Goal: Contribute content: Contribute content

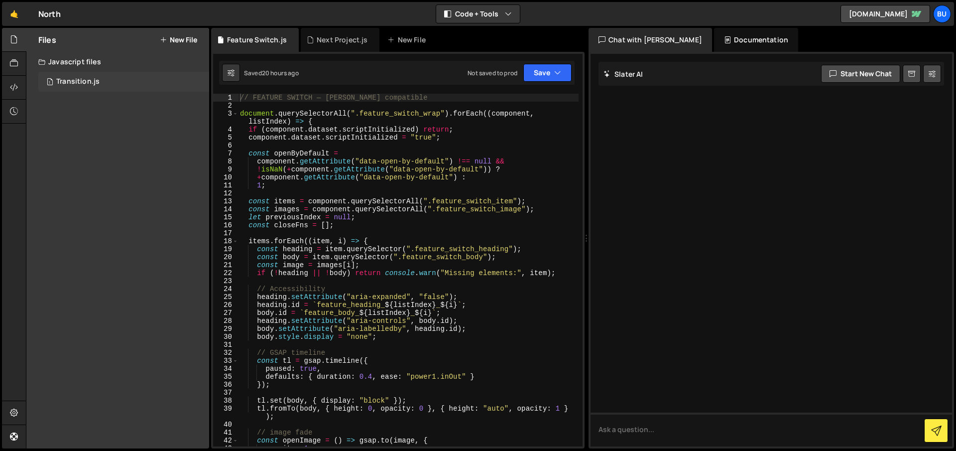
click at [73, 79] on div "Transition.js" at bounding box center [77, 81] width 43 height 9
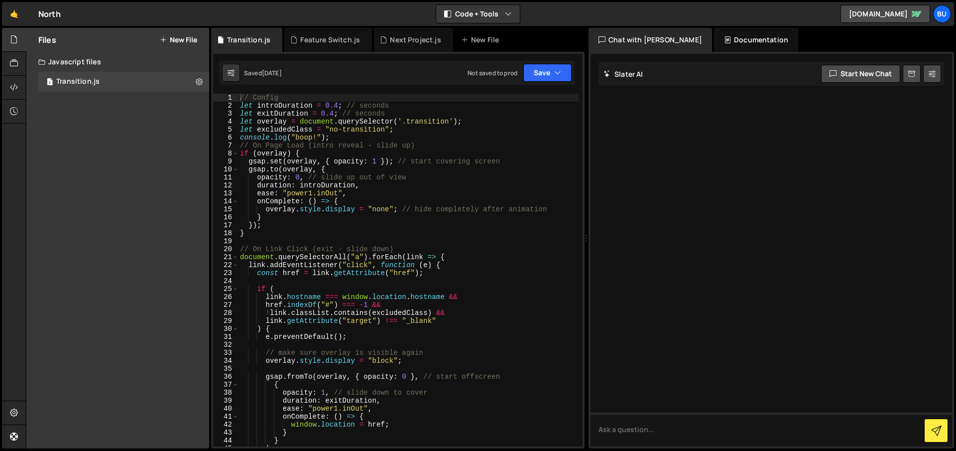
click at [79, 59] on div "Javascript files" at bounding box center [117, 62] width 183 height 20
click at [419, 40] on div "Next Project.js" at bounding box center [415, 40] width 51 height 10
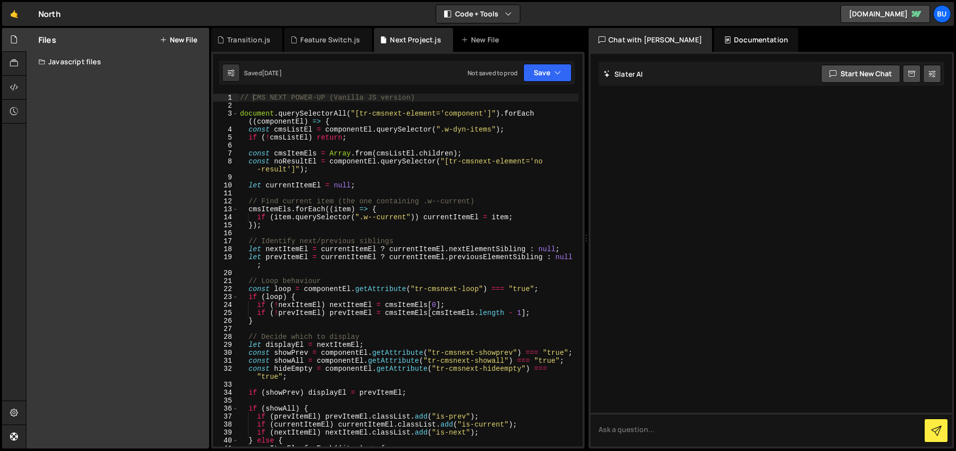
click at [88, 62] on div "Javascript files" at bounding box center [117, 62] width 183 height 20
click at [10, 62] on icon at bounding box center [14, 63] width 8 height 11
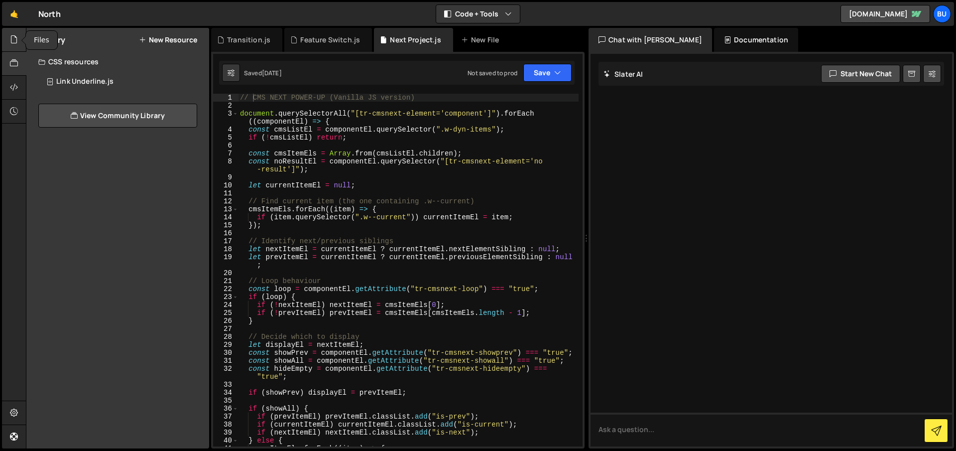
click at [15, 43] on icon at bounding box center [14, 39] width 8 height 11
click at [81, 63] on div "Javascript files" at bounding box center [117, 62] width 183 height 20
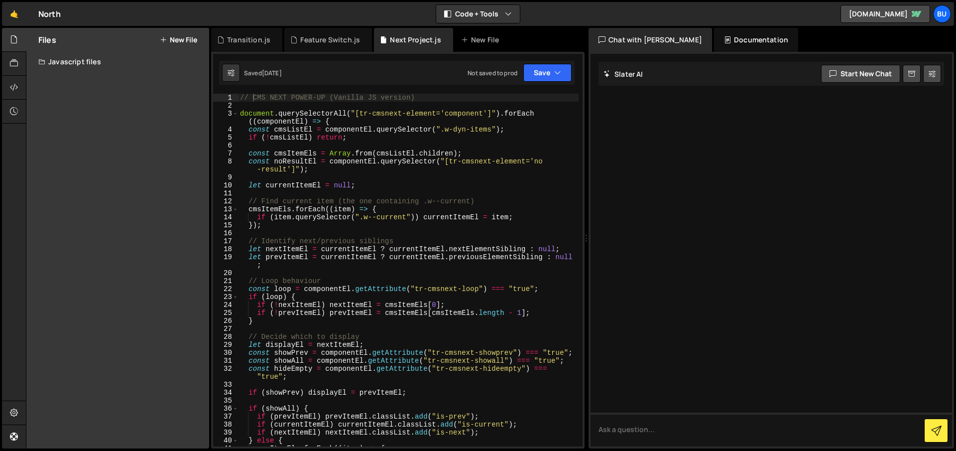
click at [81, 63] on div "Javascript files" at bounding box center [117, 62] width 183 height 20
click at [455, 141] on div "// CMS NEXT POWER-UP (Vanilla JS version) document . querySelectorAll ( "[tr-cm…" at bounding box center [408, 278] width 341 height 368
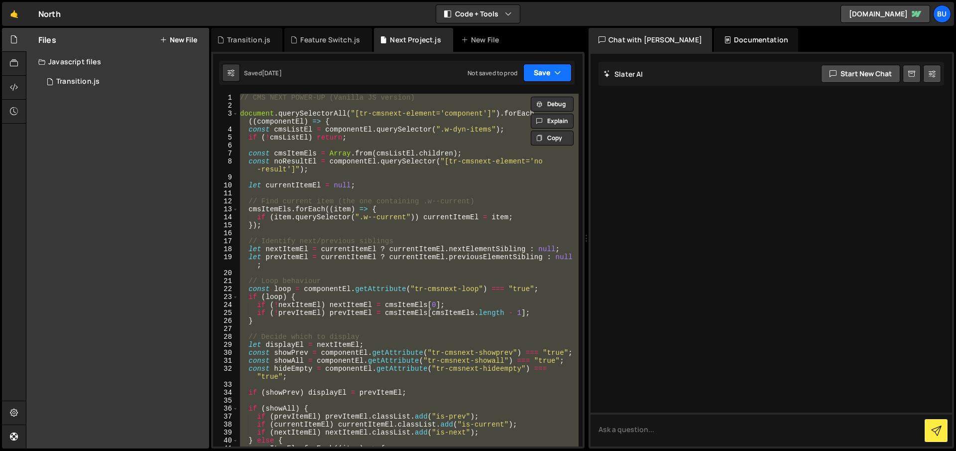
click at [559, 71] on icon "button" at bounding box center [557, 73] width 7 height 10
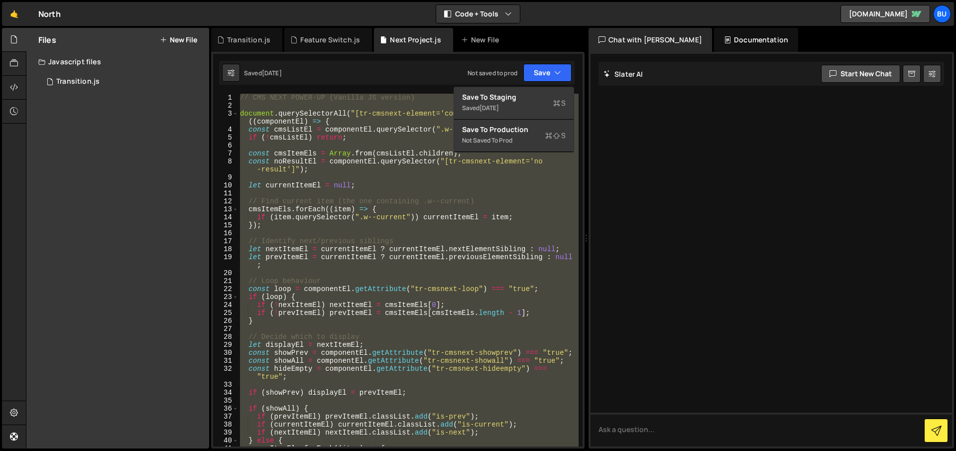
click at [374, 116] on div "// CMS NEXT POWER-UP (Vanilla JS version) document . querySelectorAll ( "[tr-cm…" at bounding box center [408, 270] width 341 height 352
type textarea "document.querySelectorAll("[tr-cmsnext-element='component']").forEach((componen…"
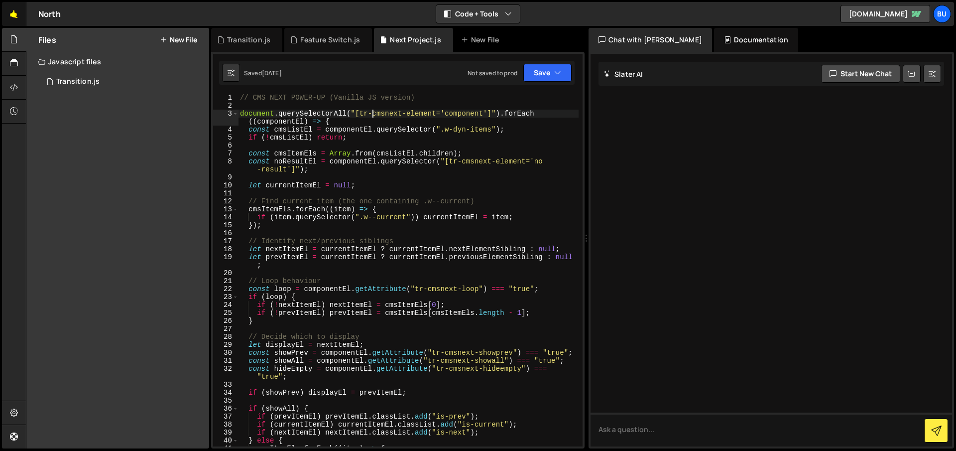
click at [14, 15] on link "🤙" at bounding box center [14, 14] width 24 height 24
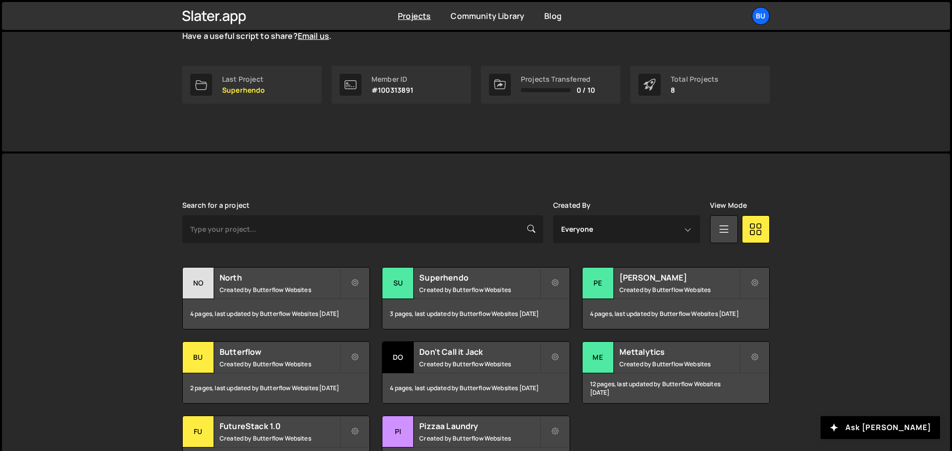
scroll to position [131, 0]
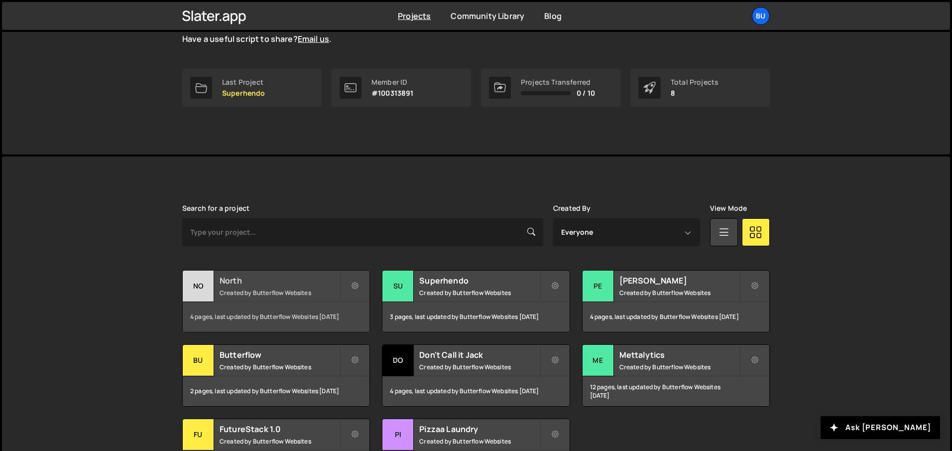
click at [243, 285] on h2 "North" at bounding box center [280, 280] width 120 height 11
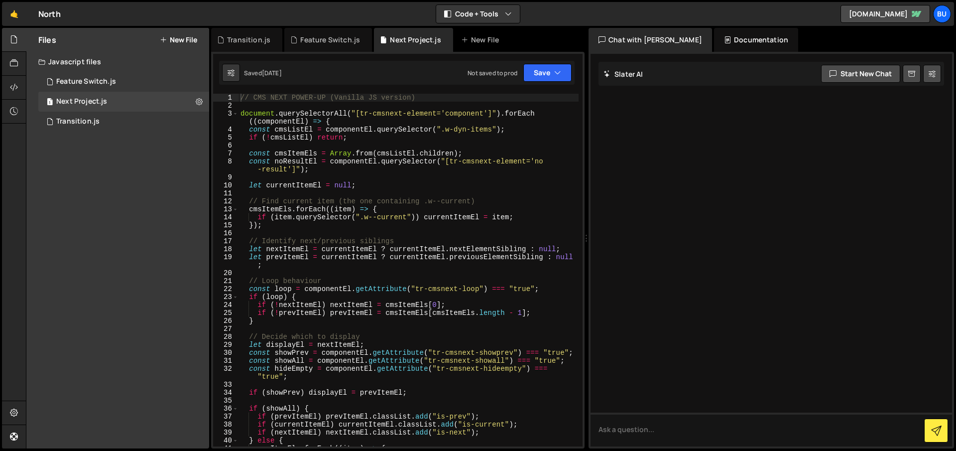
click at [341, 148] on div "// CMS NEXT POWER-UP (Vanilla JS version) document . querySelectorAll ( "[tr-cm…" at bounding box center [408, 278] width 340 height 368
type textarea "});"
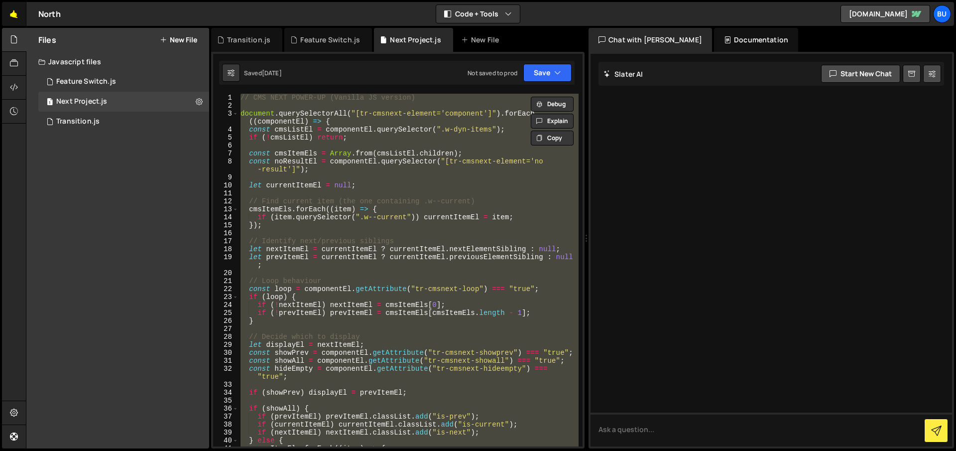
click at [12, 12] on link "🤙" at bounding box center [14, 14] width 24 height 24
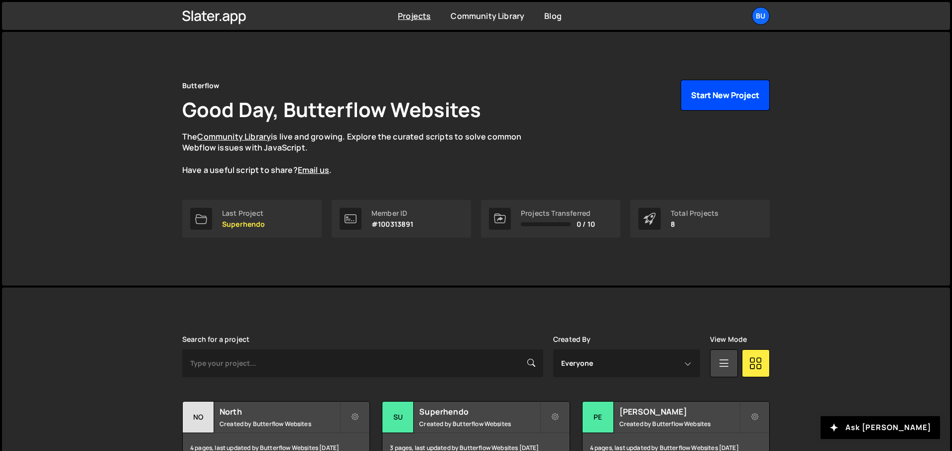
click at [705, 89] on button "Start New Project" at bounding box center [725, 95] width 89 height 31
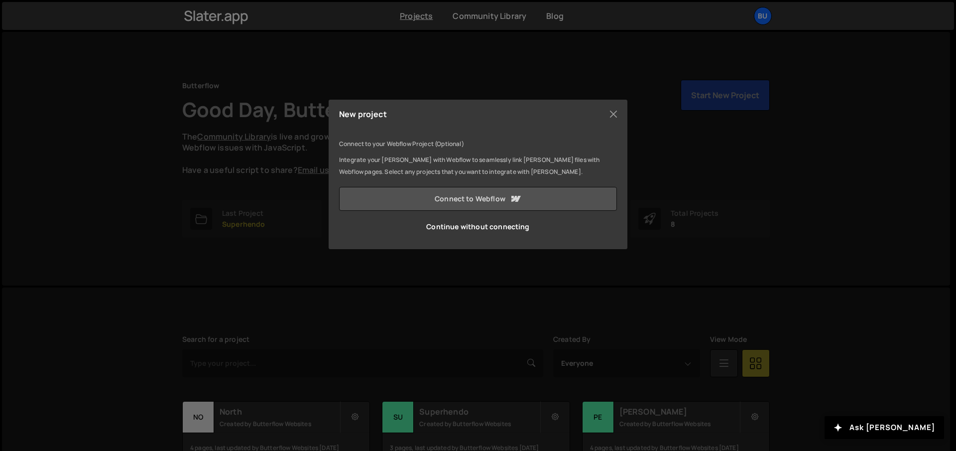
click at [466, 206] on link "Connect to Webflow" at bounding box center [478, 199] width 278 height 24
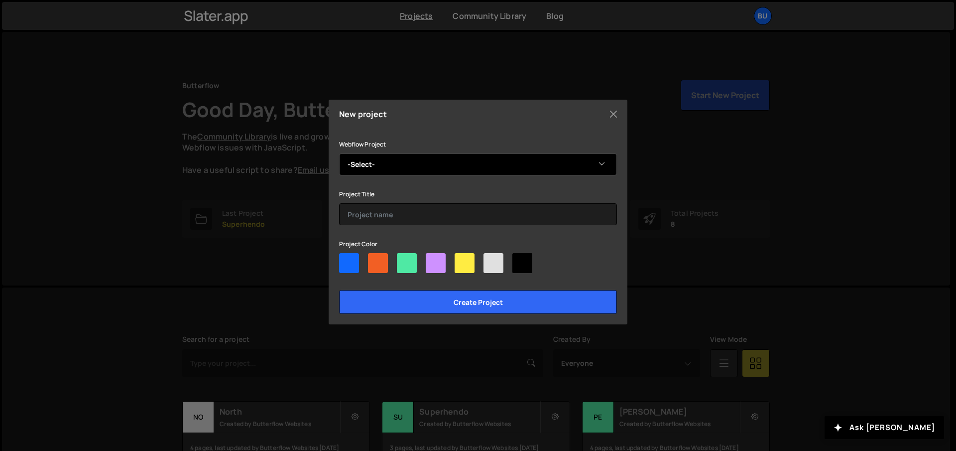
click at [445, 167] on select "-Select- IHS Building" at bounding box center [478, 164] width 278 height 22
select select "6850a9636a6958029eeac7a8"
click at [339, 153] on select "-Select- IHS Building" at bounding box center [478, 164] width 278 height 22
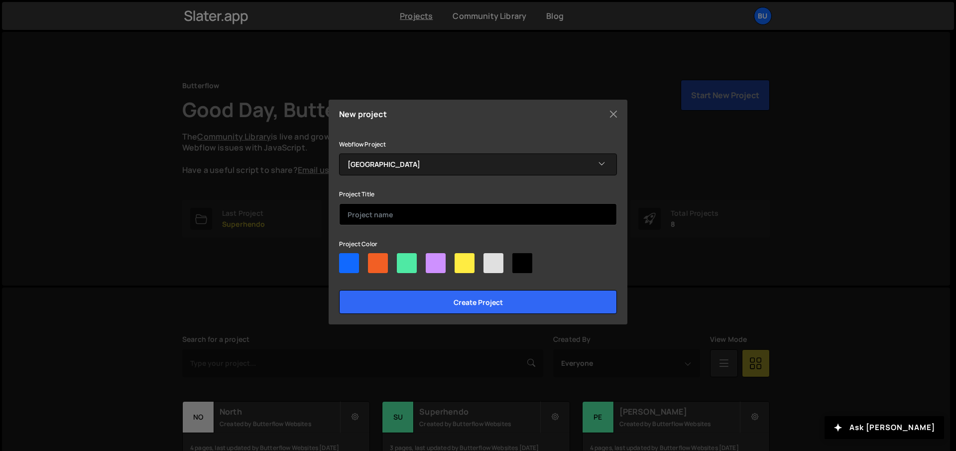
click at [395, 211] on input "text" at bounding box center [478, 214] width 278 height 22
type input "IH Building"
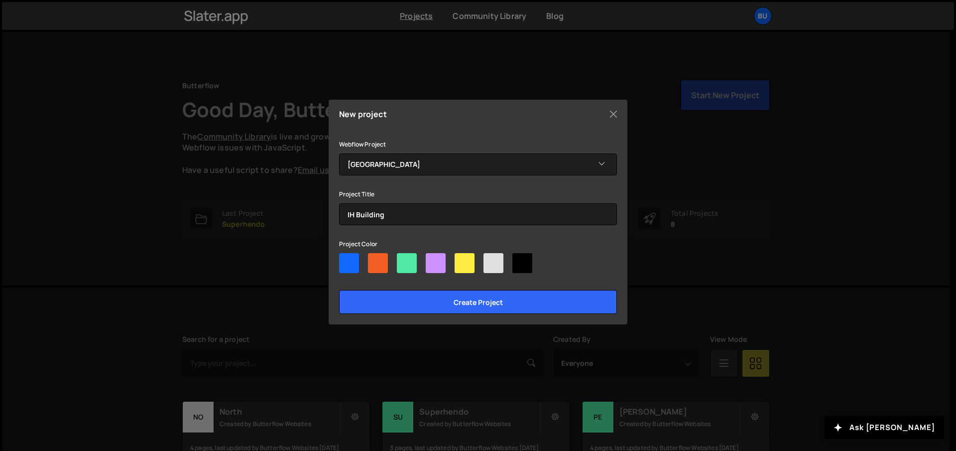
click at [492, 262] on div at bounding box center [493, 263] width 20 height 20
click at [490, 259] on input"] "radio" at bounding box center [486, 256] width 6 height 6
radio input"] "true"
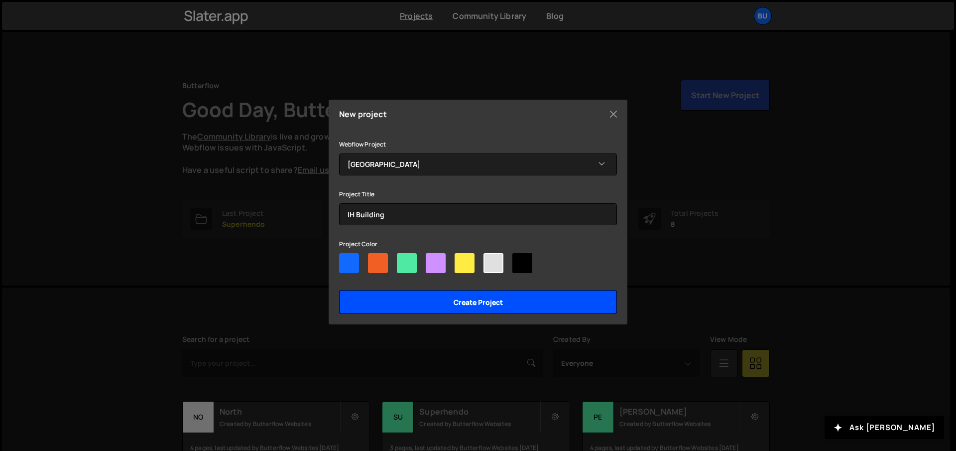
click at [503, 296] on input "Create project" at bounding box center [478, 302] width 278 height 24
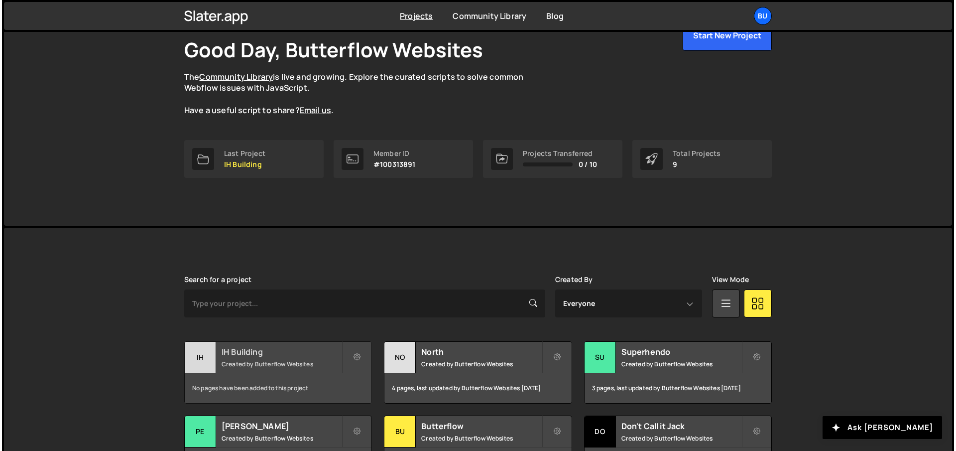
scroll to position [162, 0]
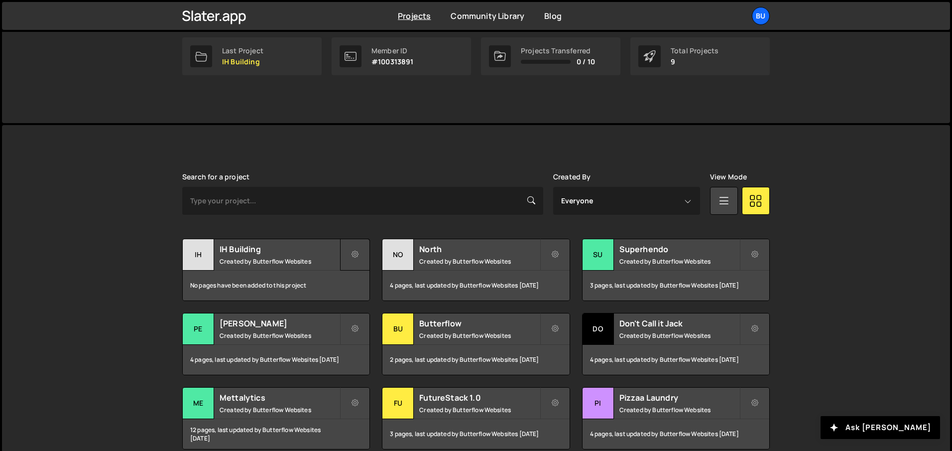
click at [355, 251] on icon at bounding box center [354, 254] width 7 height 10
click at [367, 292] on link "Edit Project" at bounding box center [400, 295] width 118 height 16
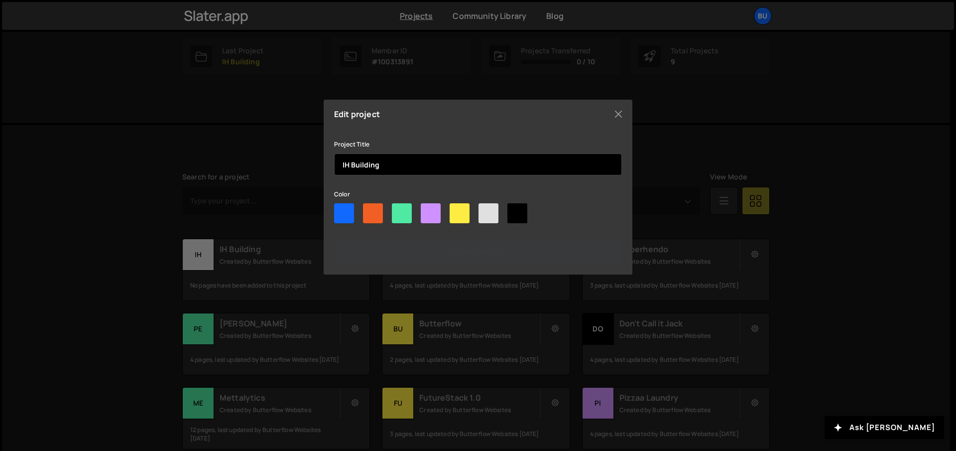
click at [344, 165] on input "IH Building" at bounding box center [478, 164] width 288 height 22
click at [348, 164] on input "IH Building" at bounding box center [478, 164] width 288 height 22
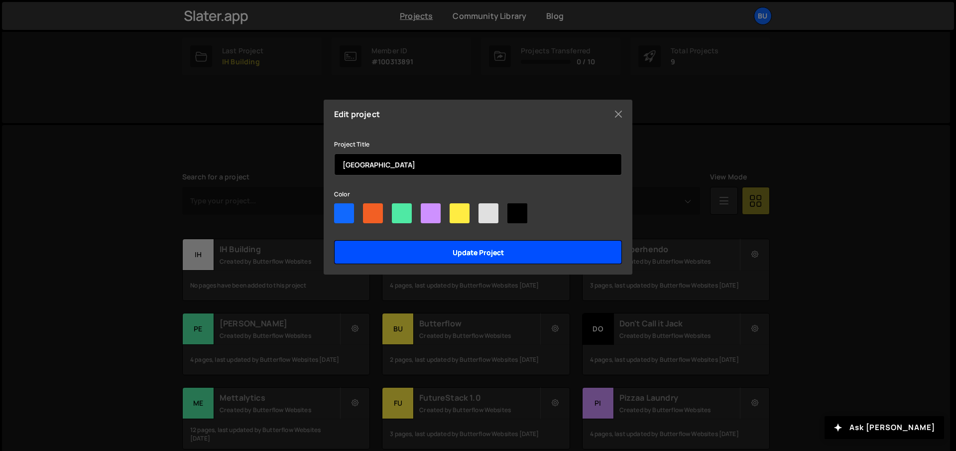
type input "[GEOGRAPHIC_DATA]"
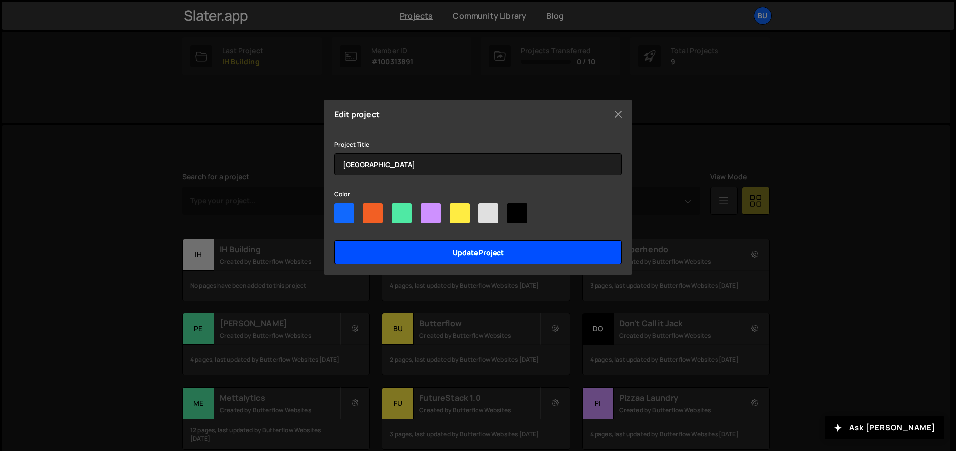
click at [397, 244] on input "Update project" at bounding box center [478, 252] width 288 height 24
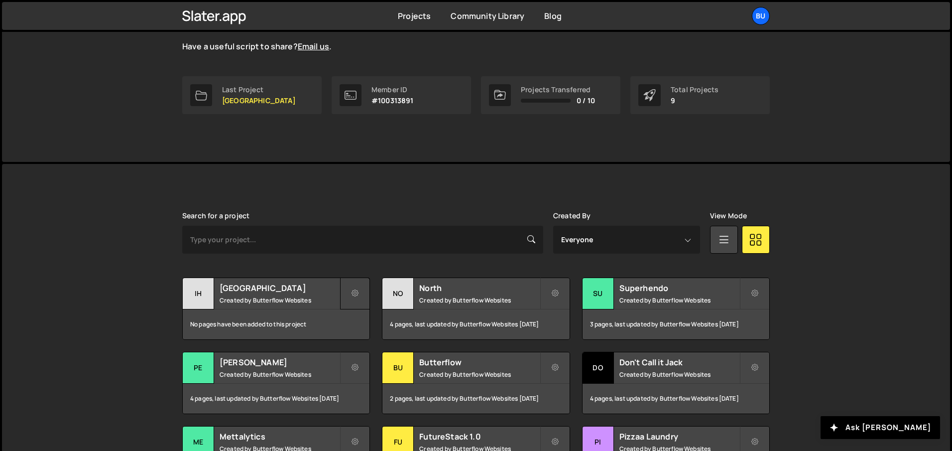
scroll to position [148, 0]
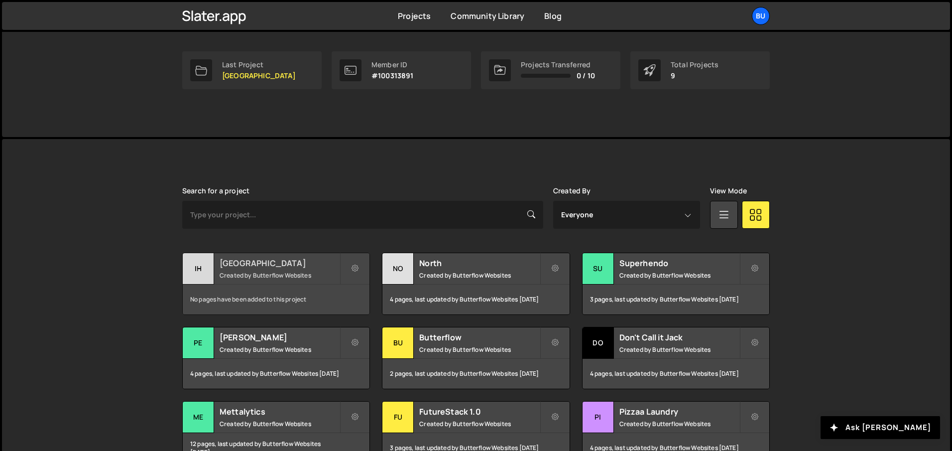
click at [243, 257] on h2 "IHS Building" at bounding box center [280, 262] width 120 height 11
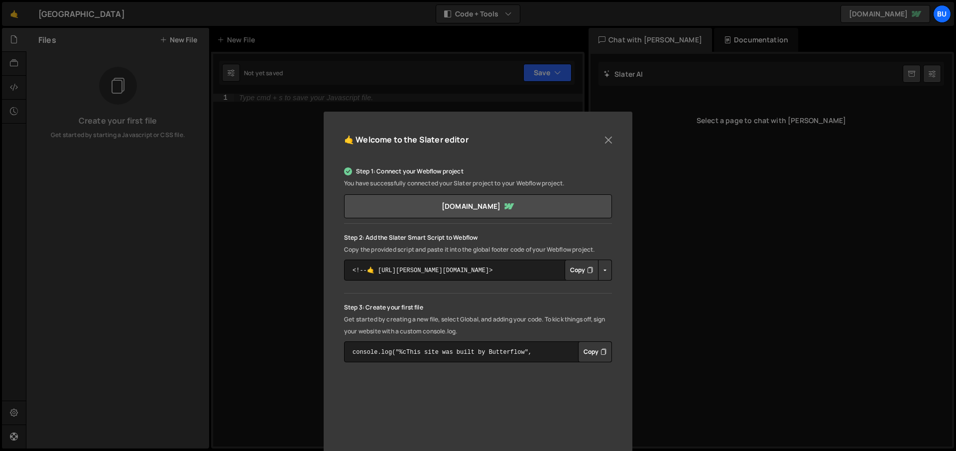
click at [577, 272] on button "Copy" at bounding box center [582, 269] width 34 height 21
click at [605, 137] on button "Close" at bounding box center [608, 139] width 15 height 15
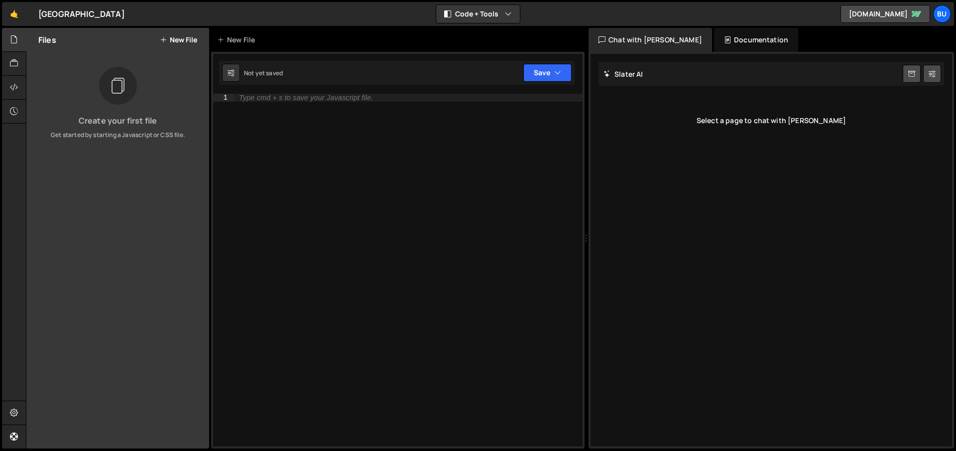
click at [175, 40] on button "New File" at bounding box center [178, 40] width 37 height 8
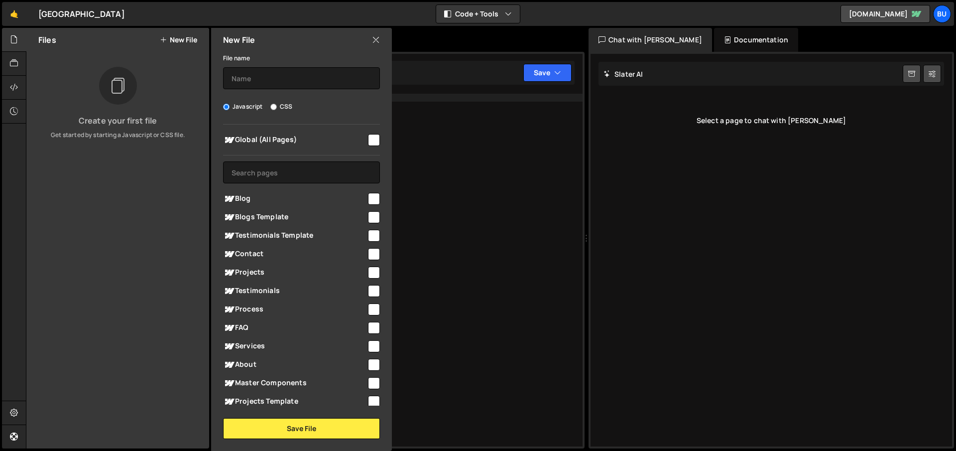
click at [368, 219] on input "checkbox" at bounding box center [374, 217] width 12 height 12
checkbox input "true"
click at [259, 75] on input "text" at bounding box center [301, 78] width 157 height 22
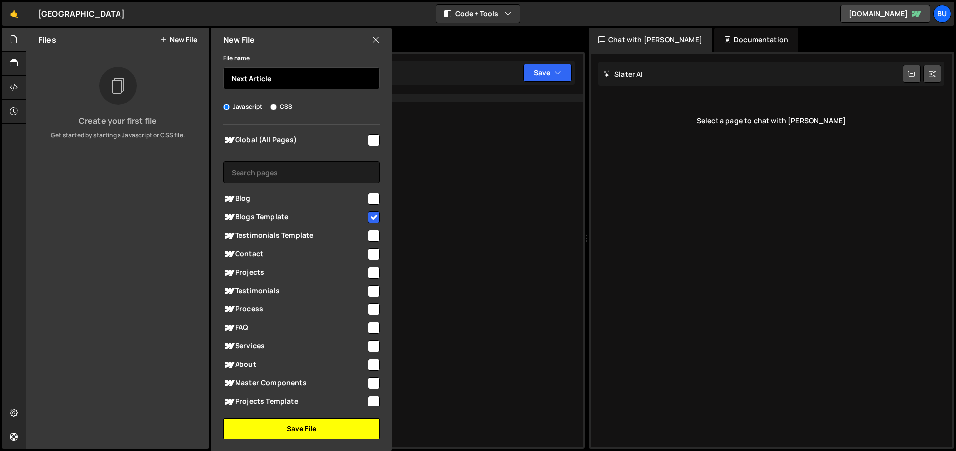
type input "Next Article"
click at [306, 423] on button "Save File" at bounding box center [301, 428] width 157 height 21
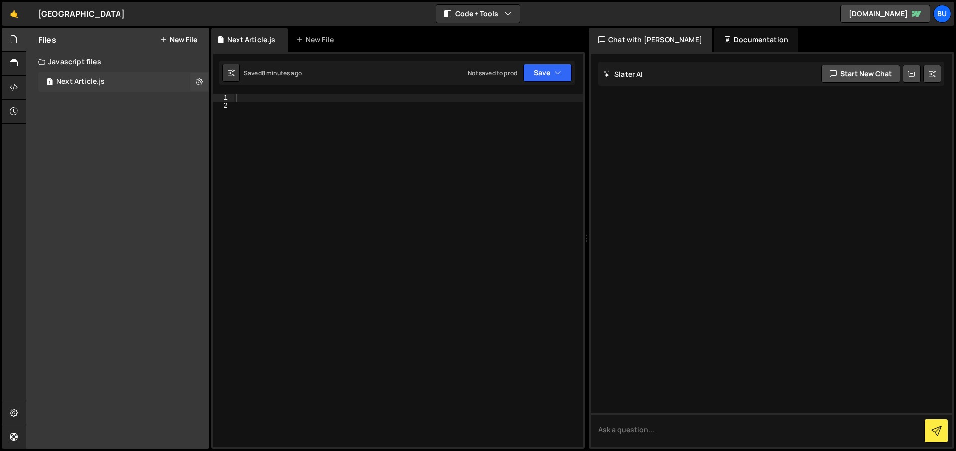
click at [110, 80] on div "1 Next Article.js 0" at bounding box center [123, 82] width 171 height 20
click at [7, 15] on link "🤙" at bounding box center [14, 14] width 24 height 24
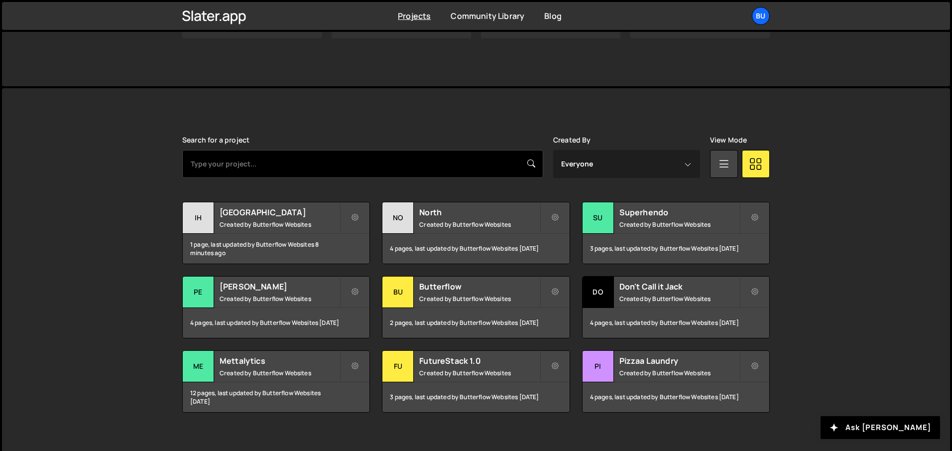
scroll to position [211, 0]
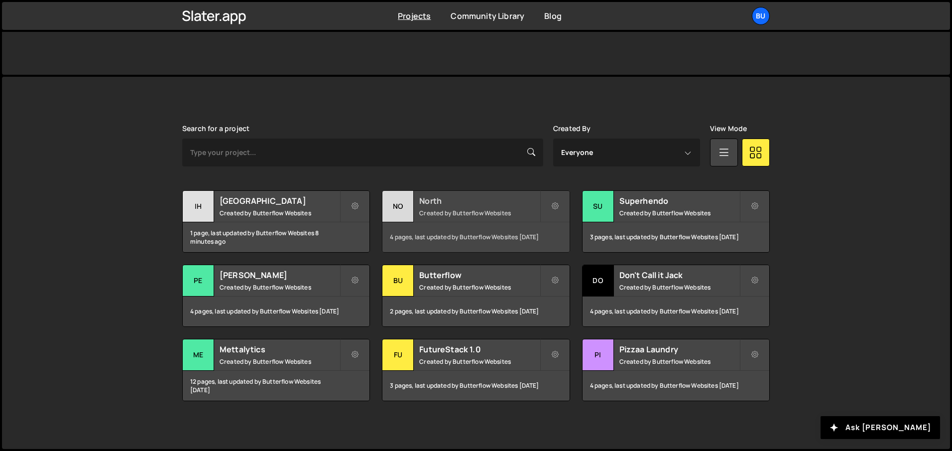
click at [505, 206] on div "North Created by Butterflow Websites" at bounding box center [475, 206] width 187 height 31
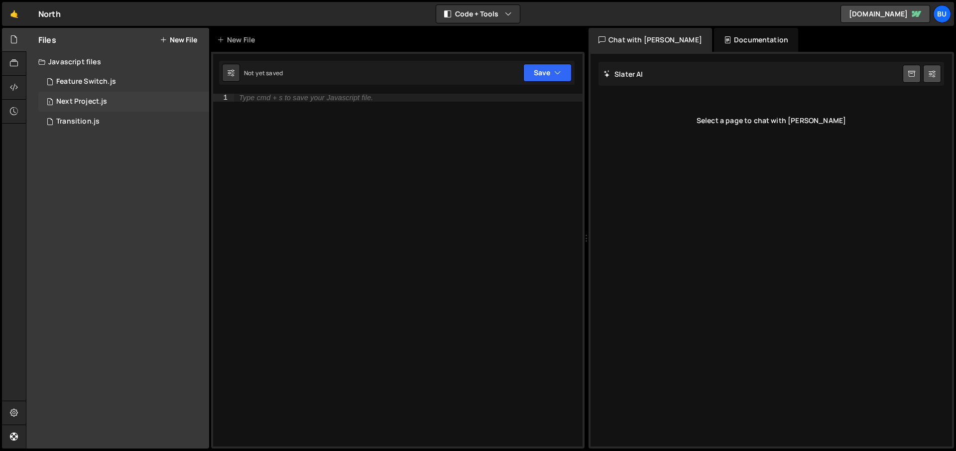
click at [112, 98] on div "1 Next Project.js 0" at bounding box center [123, 102] width 171 height 20
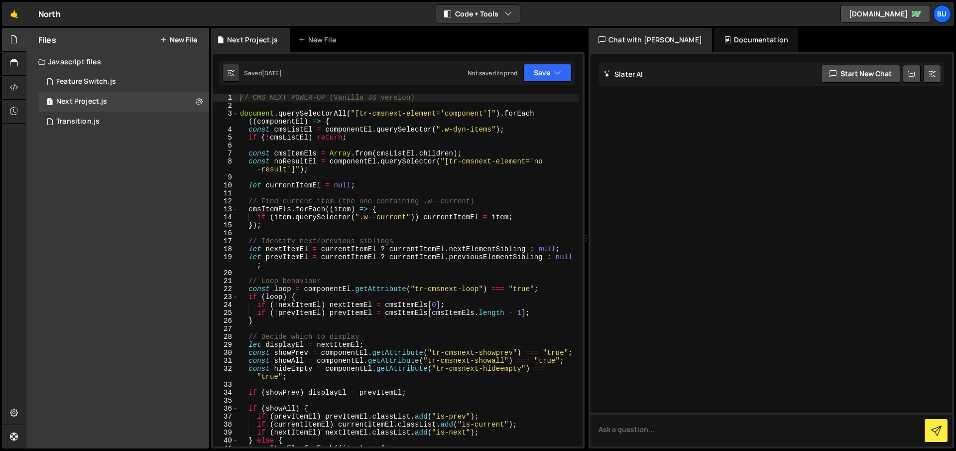
click at [392, 235] on div "// CMS NEXT POWER-UP (Vanilla JS version) document . querySelectorAll ( "[tr-cm…" at bounding box center [408, 278] width 341 height 368
type textarea "});"
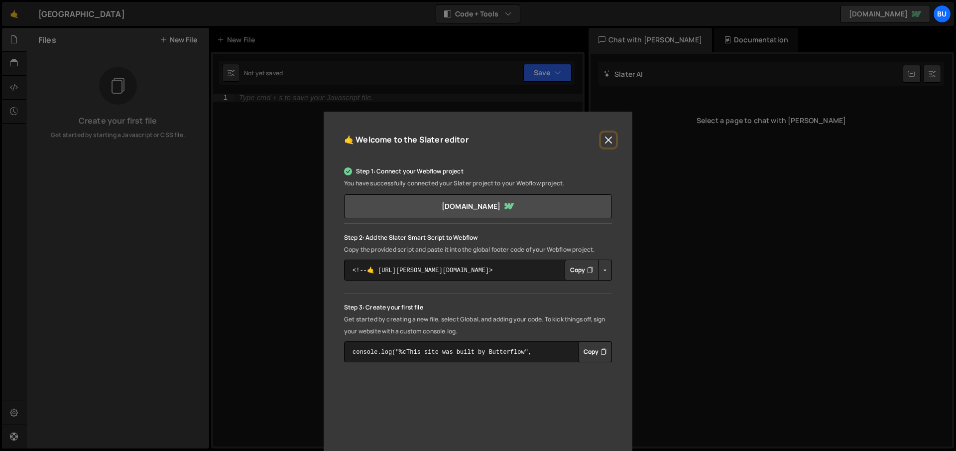
click at [606, 139] on button "Close" at bounding box center [608, 139] width 15 height 15
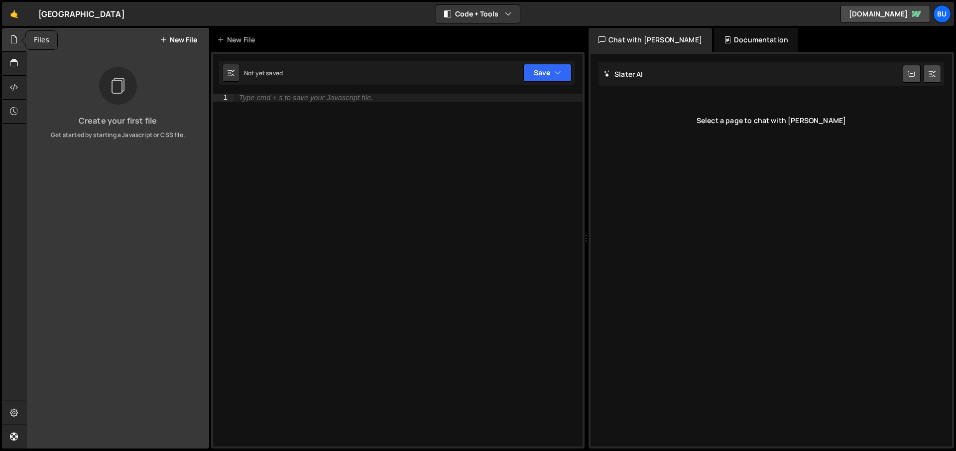
click at [17, 43] on icon at bounding box center [14, 39] width 8 height 11
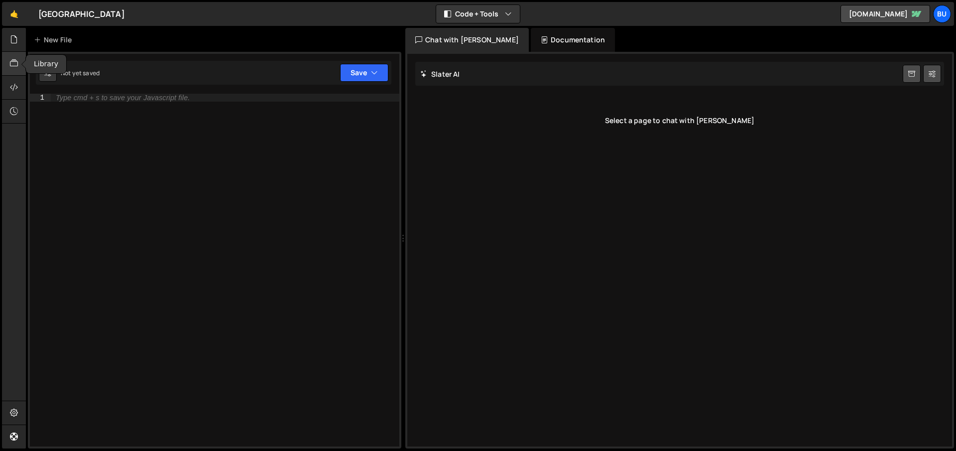
click at [11, 60] on icon at bounding box center [14, 63] width 8 height 11
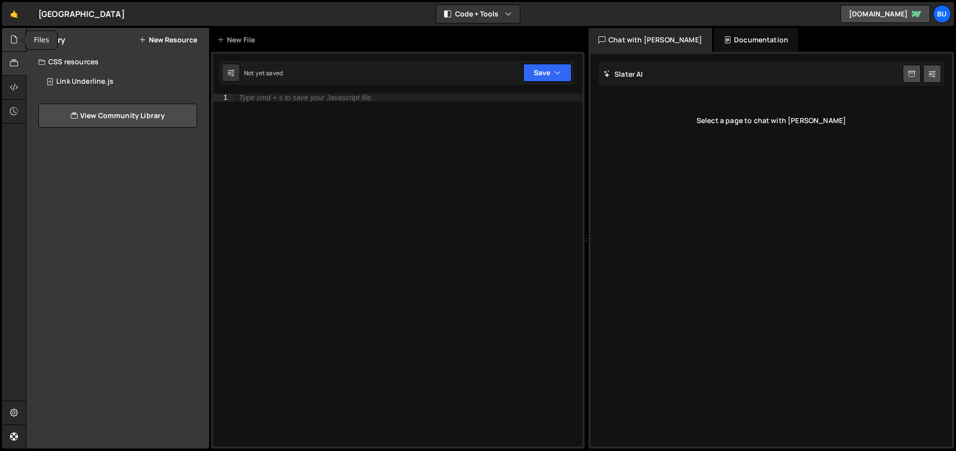
click at [13, 39] on icon at bounding box center [14, 39] width 8 height 11
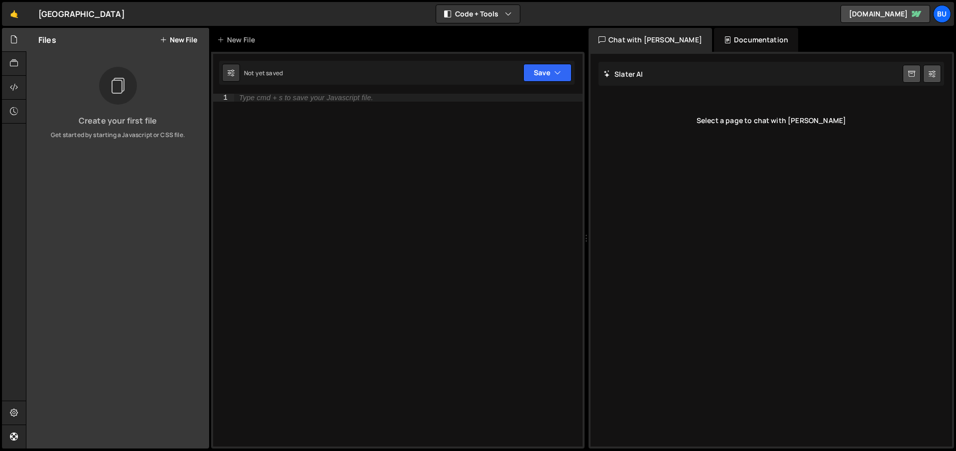
click at [176, 36] on button "New File" at bounding box center [178, 40] width 37 height 8
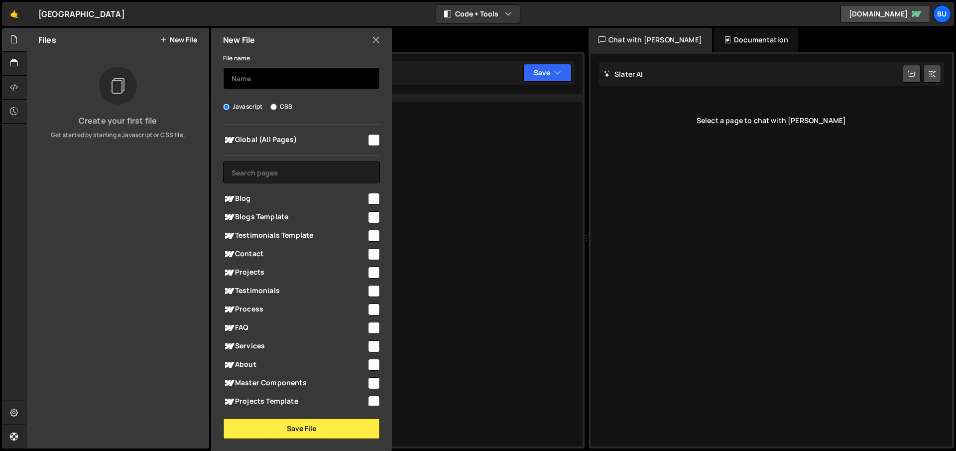
click at [261, 80] on input "text" at bounding box center [301, 78] width 157 height 22
click at [368, 214] on input "checkbox" at bounding box center [374, 217] width 12 height 12
checkbox input "true"
click at [239, 75] on input "text" at bounding box center [301, 78] width 157 height 22
type input "Next Blog"
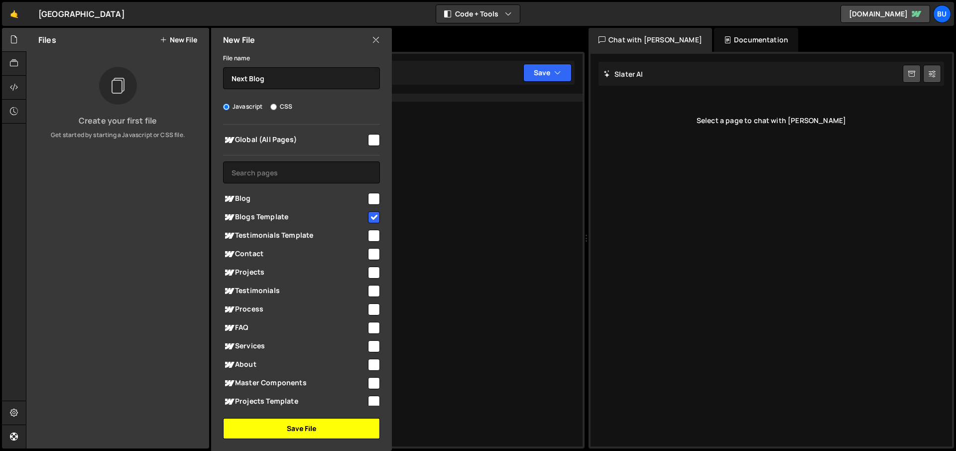
click at [309, 425] on button "Save File" at bounding box center [301, 428] width 157 height 21
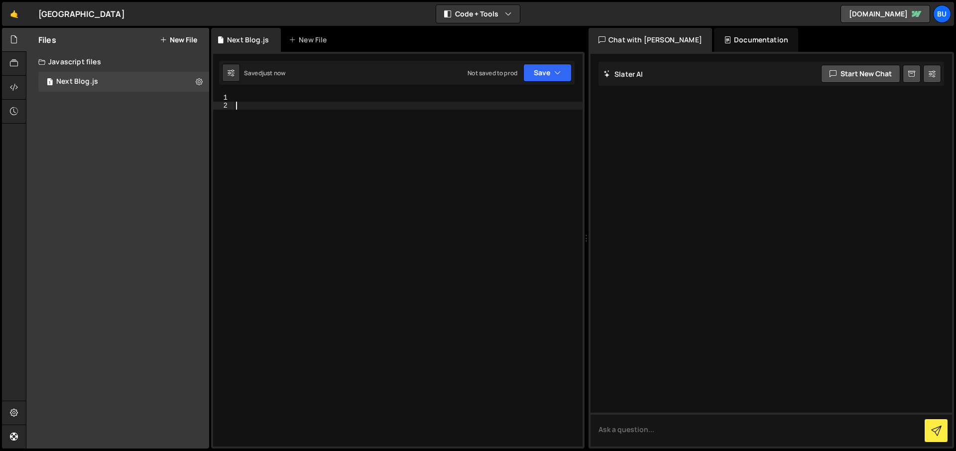
click at [324, 129] on div at bounding box center [408, 278] width 348 height 368
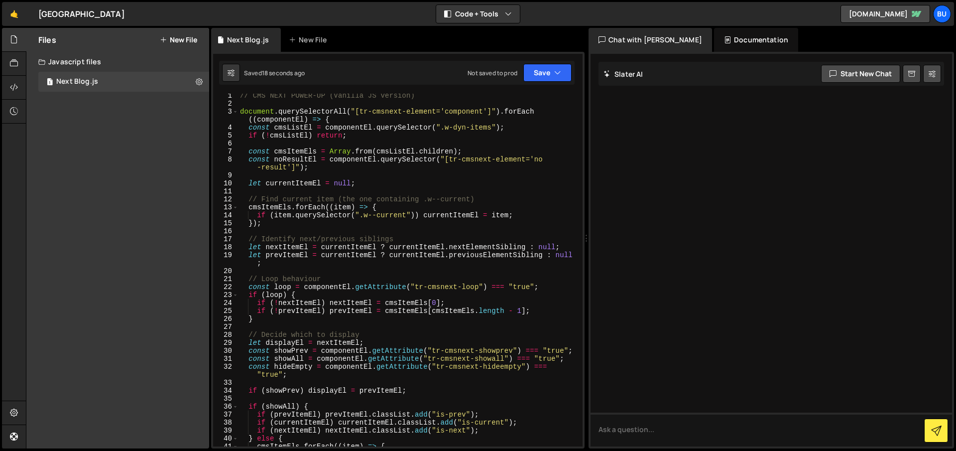
click at [331, 142] on div "// CMS NEXT POWER-UP (Vanilla JS version) document . querySelectorAll ( "[tr-cm…" at bounding box center [408, 276] width 341 height 368
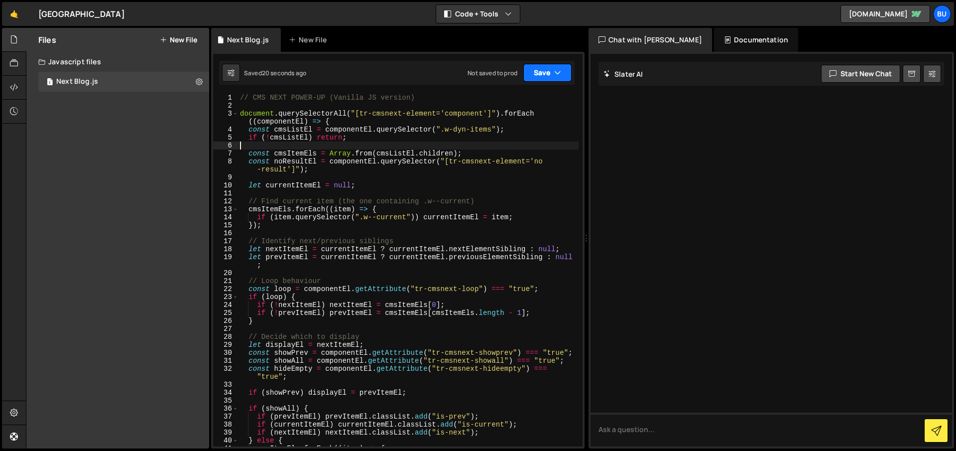
click at [541, 72] on button "Save" at bounding box center [547, 73] width 48 height 18
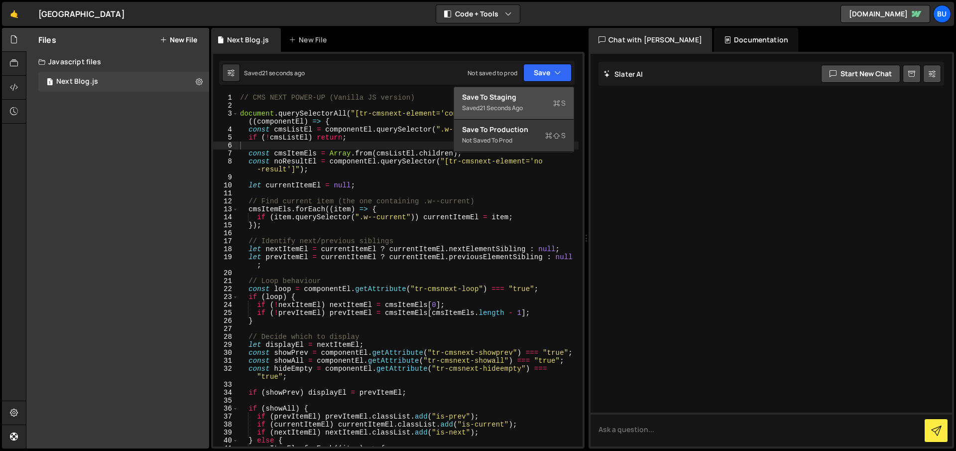
click at [512, 98] on div "Save to Staging S" at bounding box center [514, 97] width 104 height 10
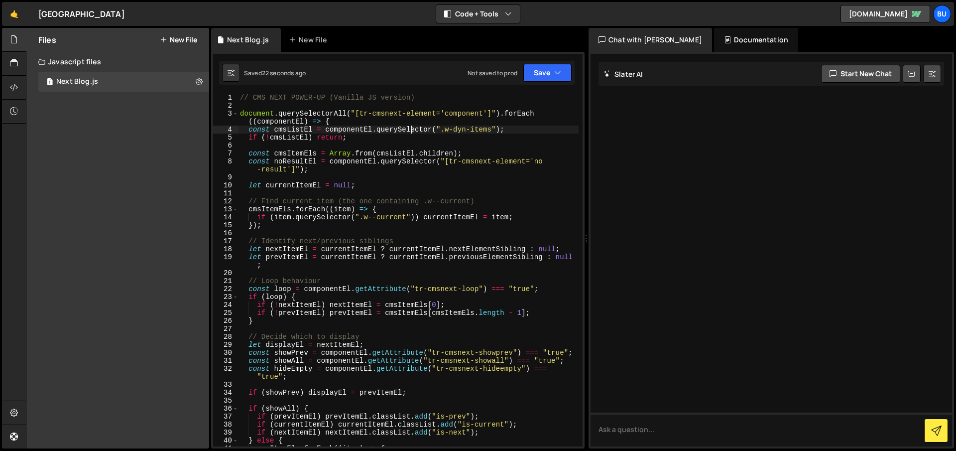
click at [412, 129] on div "// CMS NEXT POWER-UP (Vanilla JS version) document . querySelectorAll ( "[tr-cm…" at bounding box center [408, 278] width 341 height 368
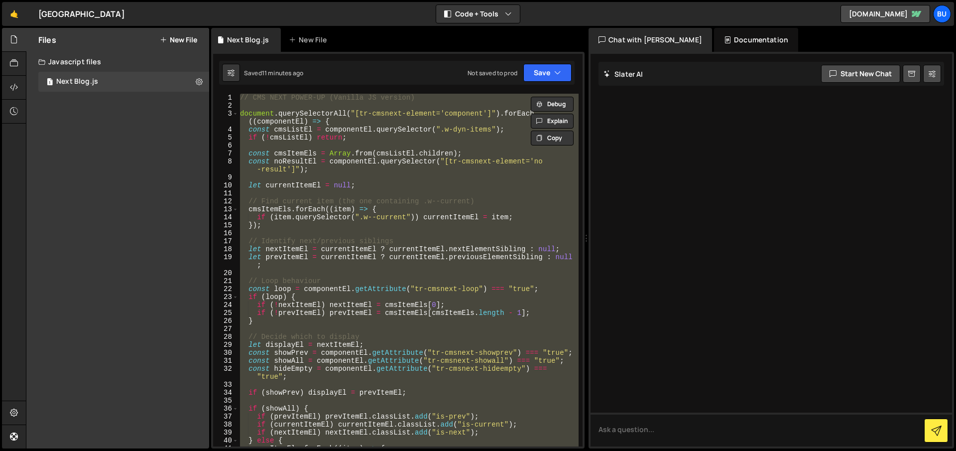
click at [329, 162] on div "// CMS NEXT POWER-UP (Vanilla JS version) document . querySelectorAll ( "[tr-cm…" at bounding box center [408, 270] width 341 height 352
type textarea "const noResultEl = componentEl.querySelector("[tr-cmsnext-element='no-result']"…"
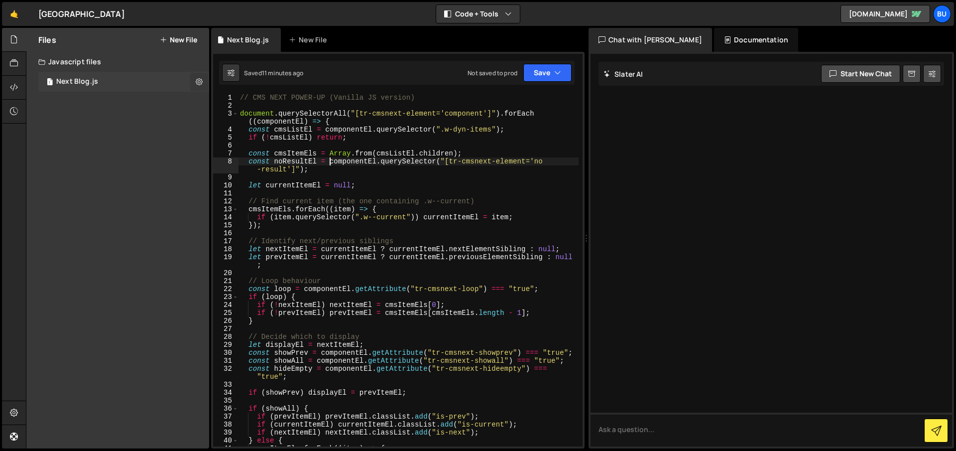
click at [198, 79] on icon at bounding box center [199, 81] width 7 height 9
type input "Next Blog"
radio input "true"
checkbox input "true"
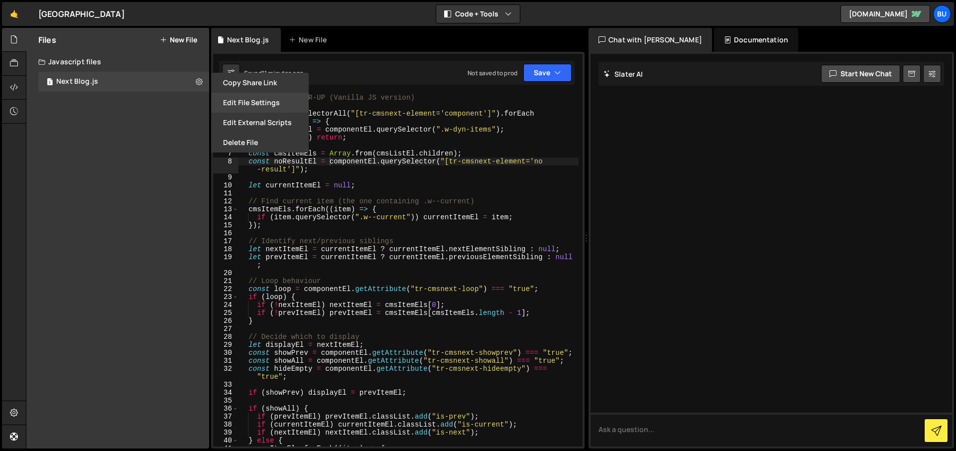
click at [244, 104] on button "Edit File Settings" at bounding box center [260, 103] width 98 height 20
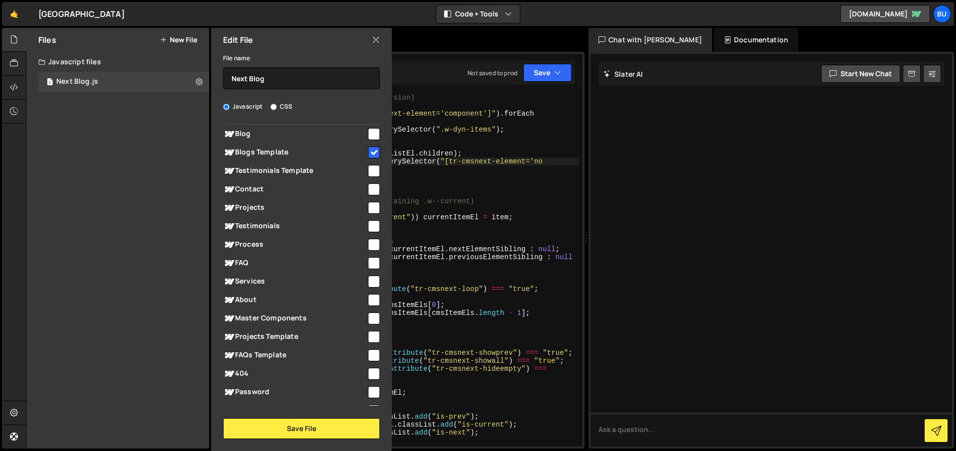
scroll to position [112, 0]
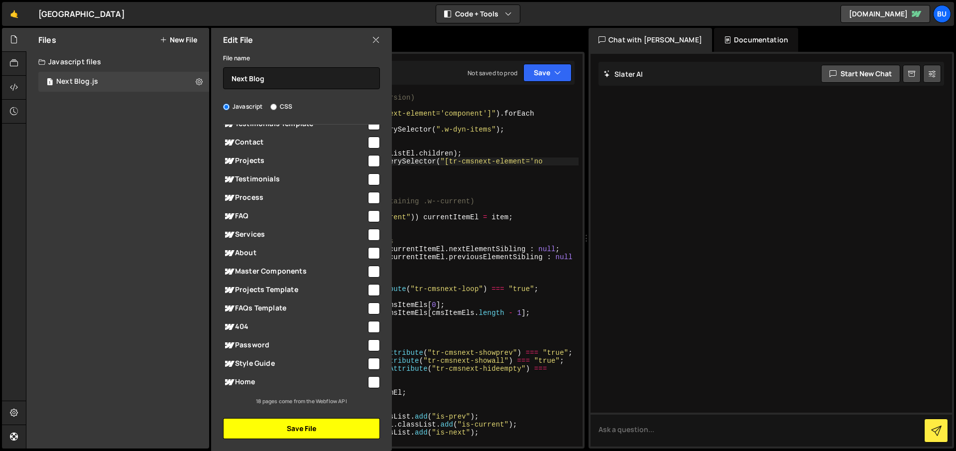
click at [280, 429] on button "Save File" at bounding box center [301, 428] width 157 height 21
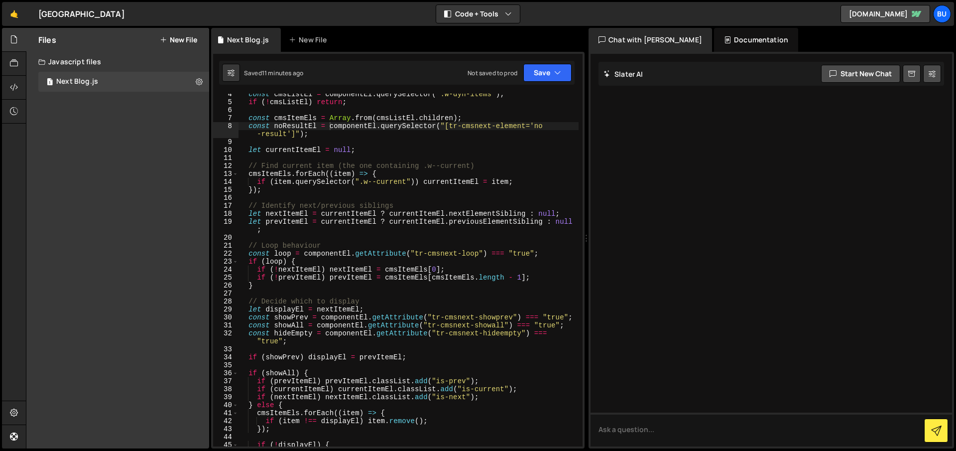
scroll to position [0, 0]
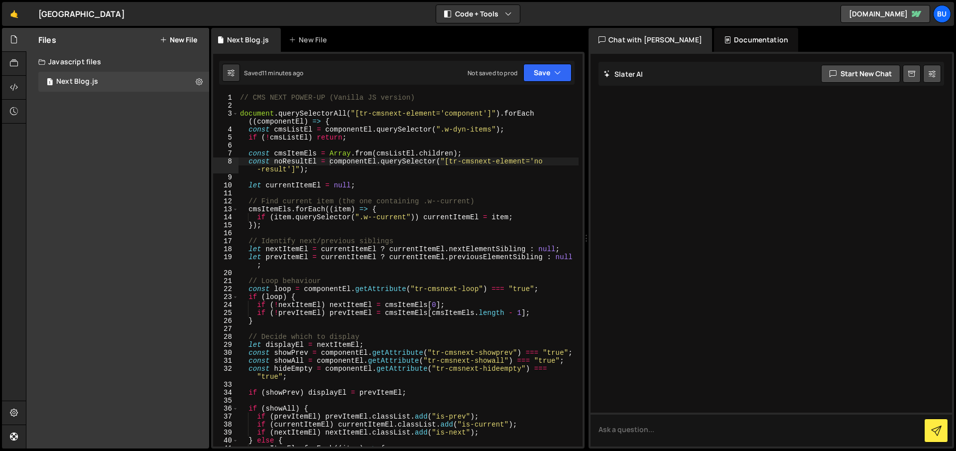
type textarea "document.querySelectorAll("[tr-cmsnext-element='component']").forEach((componen…"
click at [466, 114] on div "// CMS NEXT POWER-UP (Vanilla JS version) document . querySelectorAll ( "[tr-cm…" at bounding box center [408, 278] width 341 height 368
click at [197, 80] on icon at bounding box center [199, 81] width 7 height 9
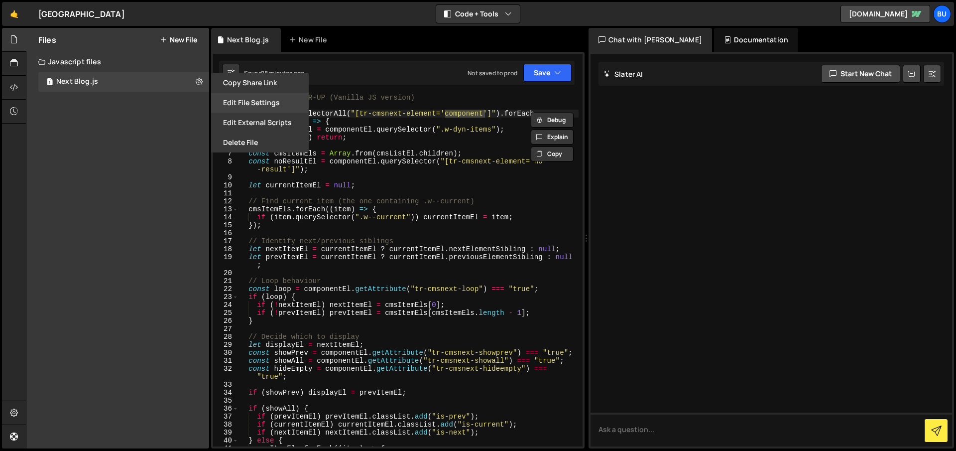
click at [260, 101] on button "Edit File Settings" at bounding box center [260, 103] width 98 height 20
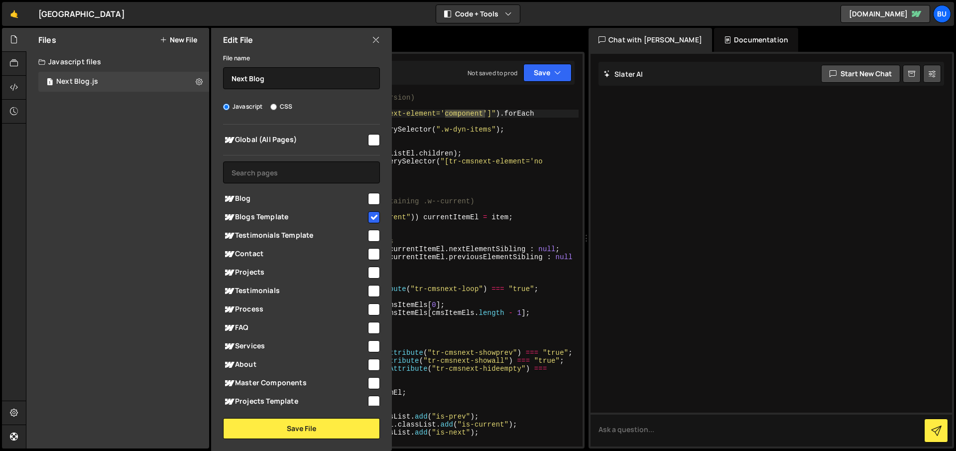
click at [371, 215] on input "checkbox" at bounding box center [374, 217] width 12 height 12
checkbox input "false"
click at [368, 142] on input "checkbox" at bounding box center [374, 140] width 12 height 12
checkbox input "true"
click at [296, 425] on button "Save File" at bounding box center [301, 428] width 157 height 21
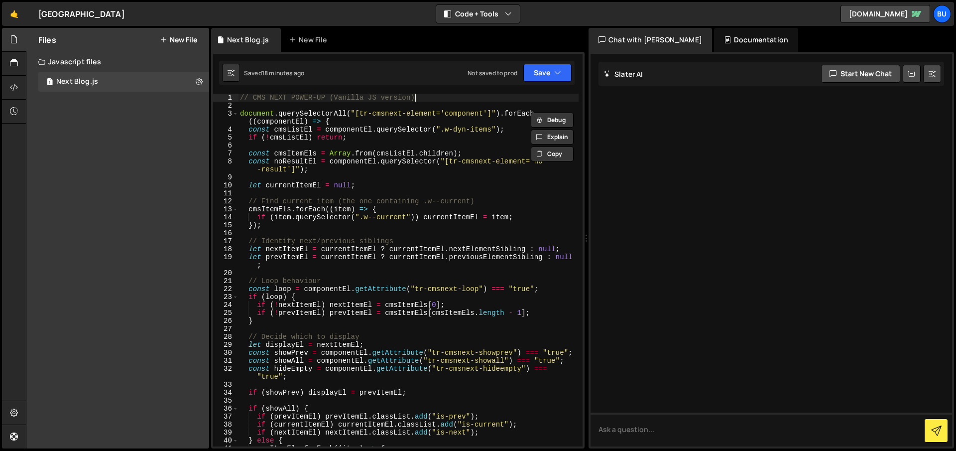
click at [423, 100] on div "// CMS NEXT POWER-UP (Vanilla JS version) document . querySelectorAll ( "[tr-cm…" at bounding box center [408, 278] width 341 height 368
type textarea "});"
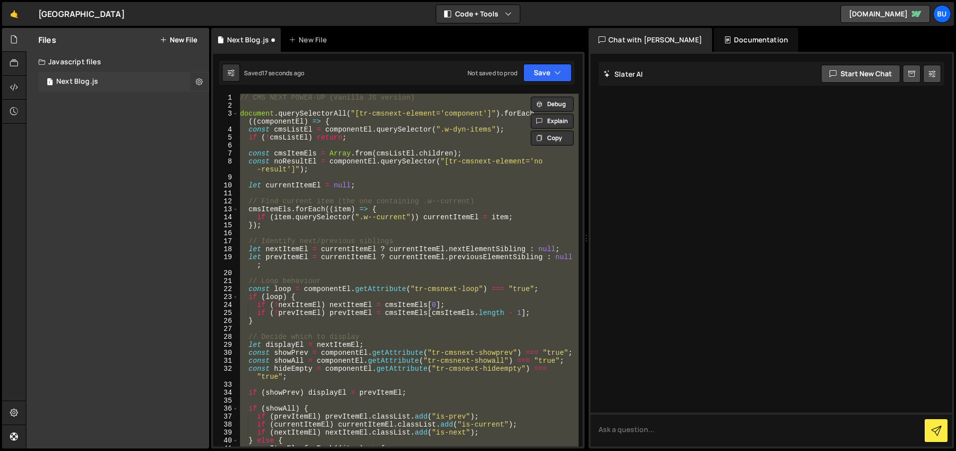
click at [199, 80] on icon at bounding box center [199, 81] width 7 height 9
type input "Next Blog"
radio input "true"
checkbox input "true"
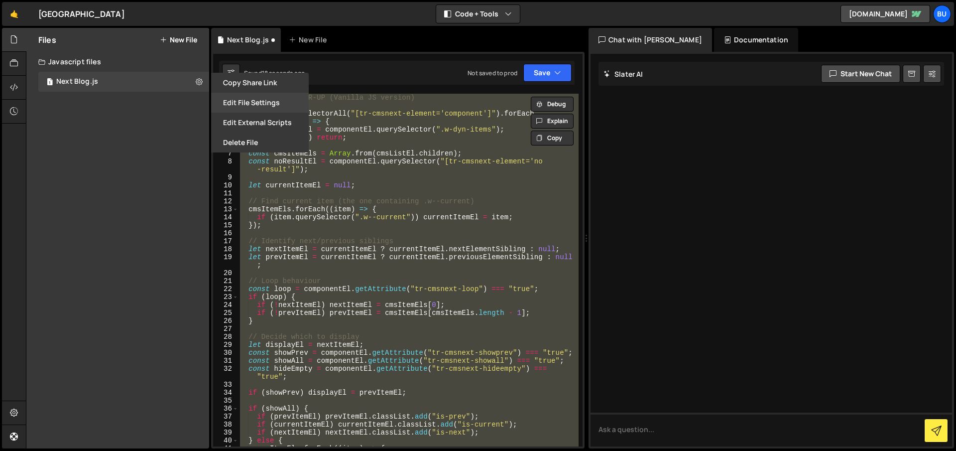
click at [262, 101] on button "Edit File Settings" at bounding box center [260, 103] width 98 height 20
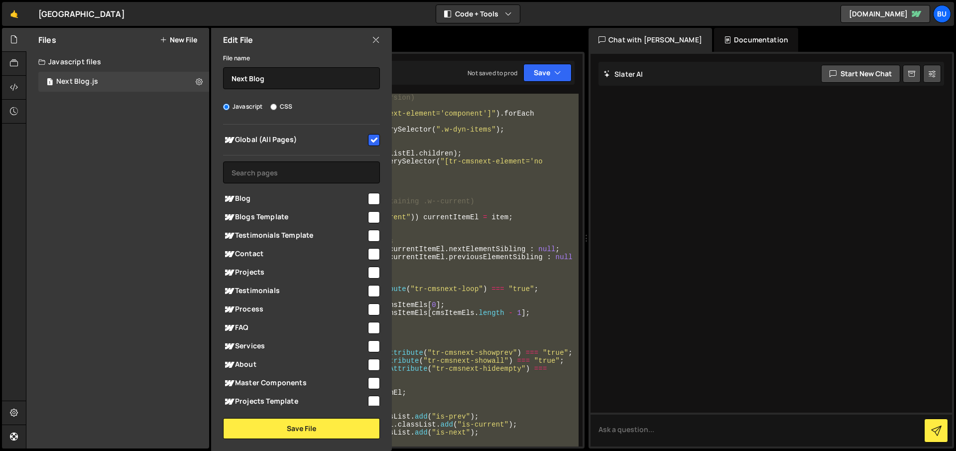
click at [369, 221] on input "checkbox" at bounding box center [374, 217] width 12 height 12
checkbox input "true"
click at [372, 139] on input "checkbox" at bounding box center [374, 140] width 12 height 12
checkbox input "false"
click at [323, 425] on button "Save File" at bounding box center [301, 428] width 157 height 21
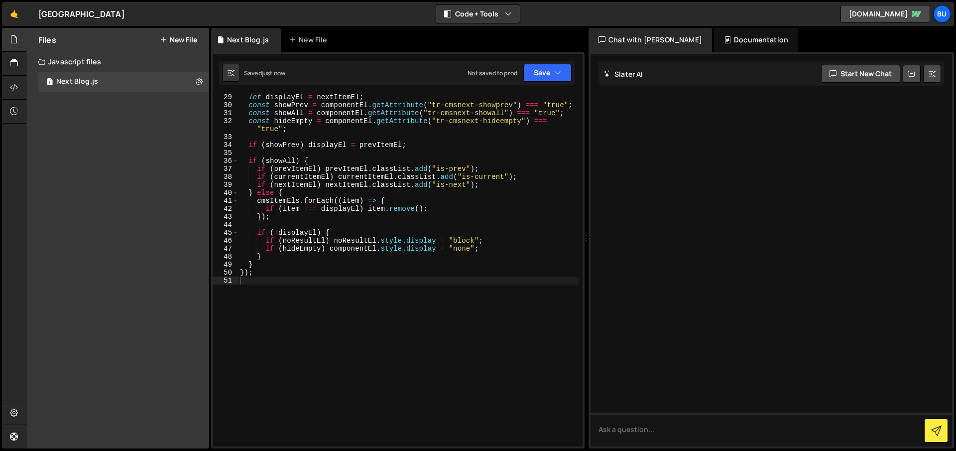
scroll to position [245, 0]
drag, startPoint x: 392, startPoint y: 210, endPoint x: 397, endPoint y: 217, distance: 8.5
click at [392, 210] on div "// Decide which to display let displayEl = nextItemEl ; const showPrev = compon…" at bounding box center [408, 271] width 341 height 368
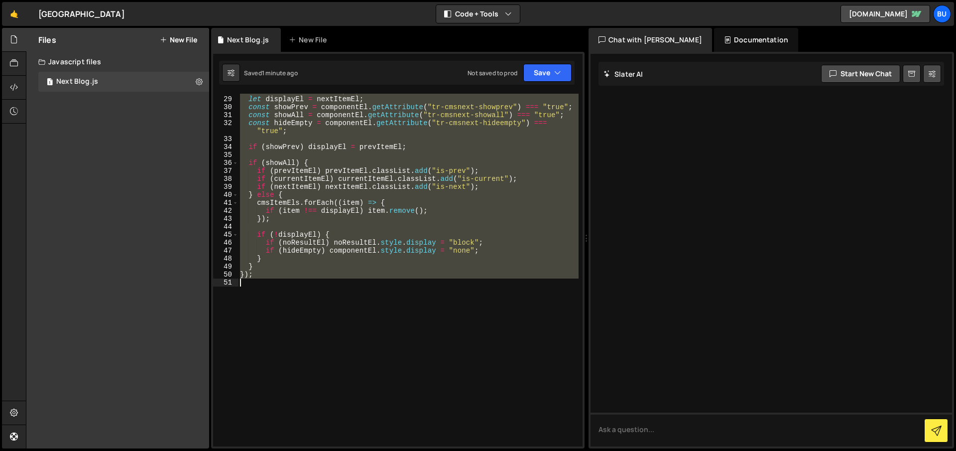
click at [514, 97] on div "// Decide which to display let displayEl = nextItemEl ; const showPrev = compon…" at bounding box center [408, 270] width 341 height 352
type textarea "let displayEl = nextItemEl;"
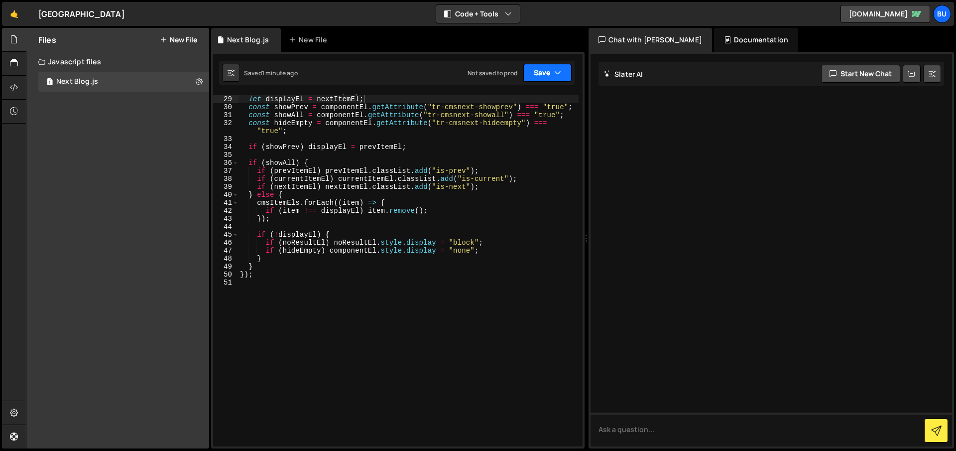
click at [536, 72] on button "Save" at bounding box center [547, 73] width 48 height 18
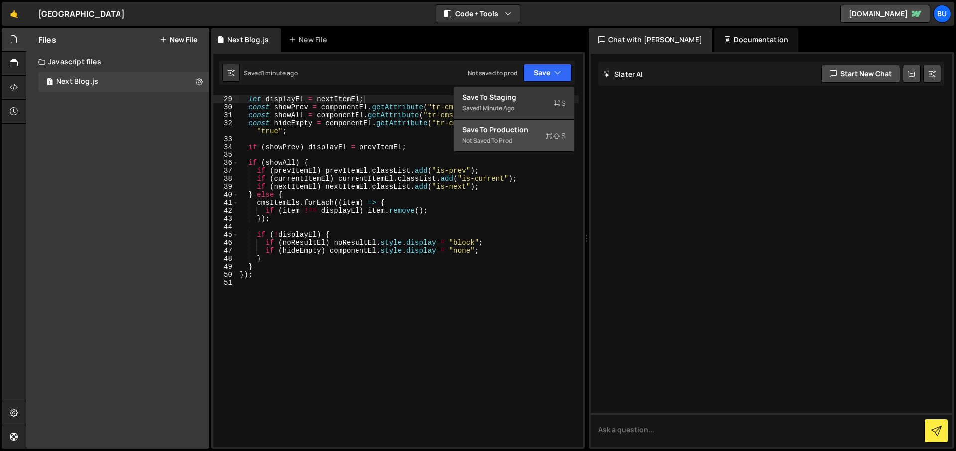
click at [525, 132] on div "Save to Production S" at bounding box center [514, 129] width 104 height 10
